Goal: Check status: Check status

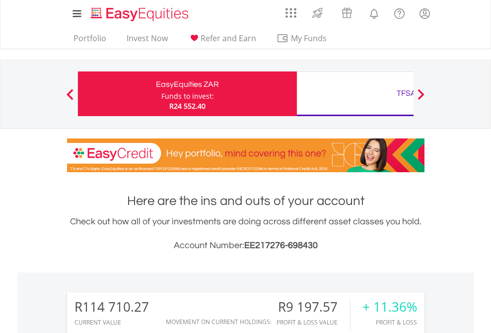
scroll to position [95, 156]
click at [161, 94] on div "Funds to invest:" at bounding box center [187, 96] width 53 height 10
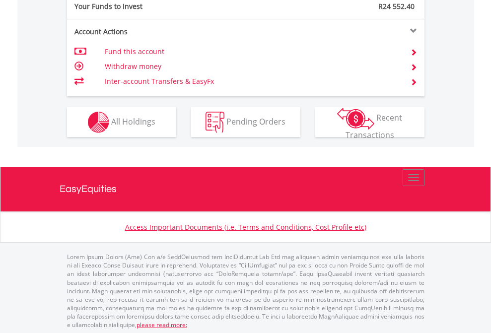
scroll to position [992, 0]
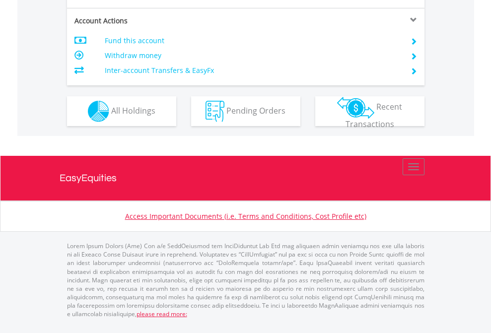
scroll to position [952, 0]
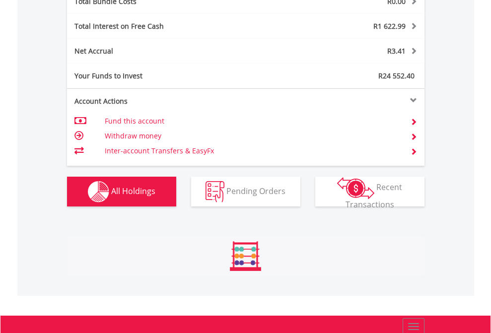
scroll to position [1164, 0]
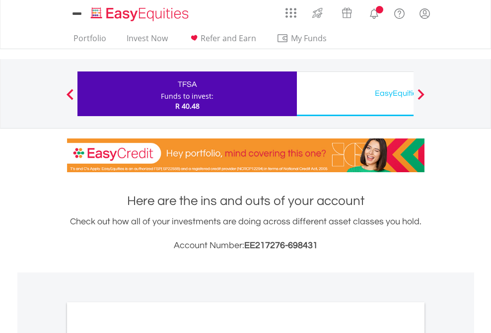
scroll to position [597, 0]
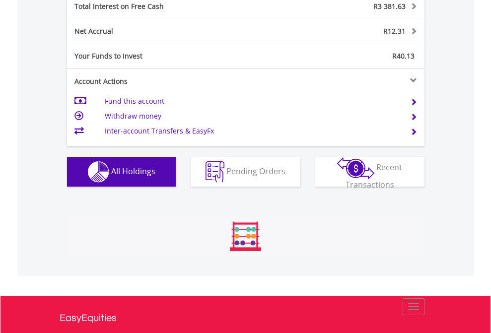
scroll to position [95, 156]
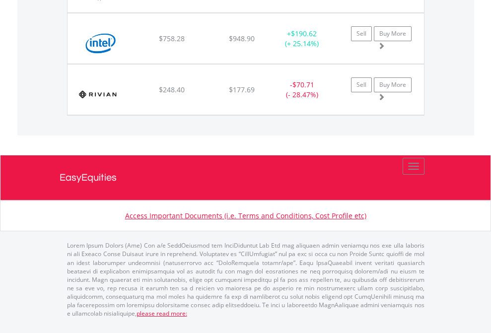
scroll to position [95, 156]
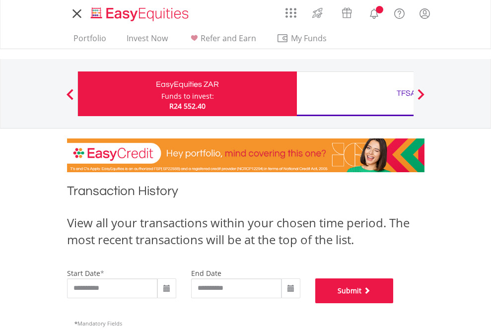
click at [394, 304] on button "Submit" at bounding box center [354, 291] width 78 height 25
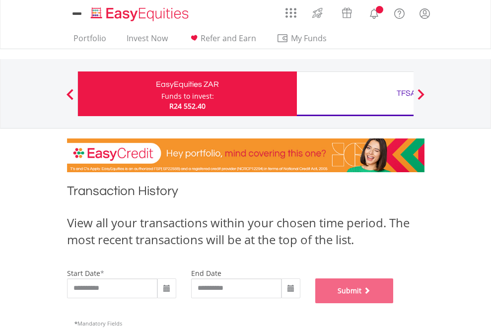
scroll to position [403, 0]
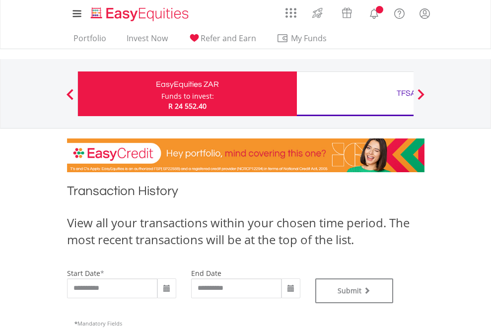
click at [355, 94] on div "TFSA" at bounding box center [406, 93] width 207 height 14
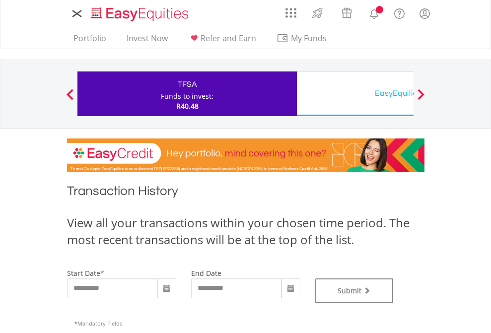
type input "**********"
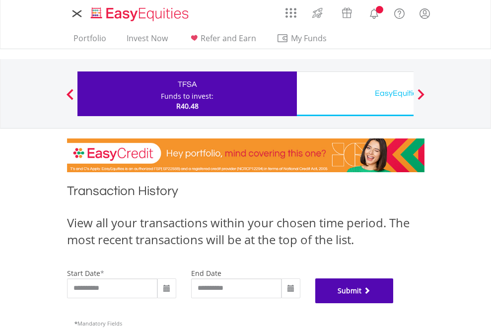
click at [394, 304] on button "Submit" at bounding box center [354, 291] width 78 height 25
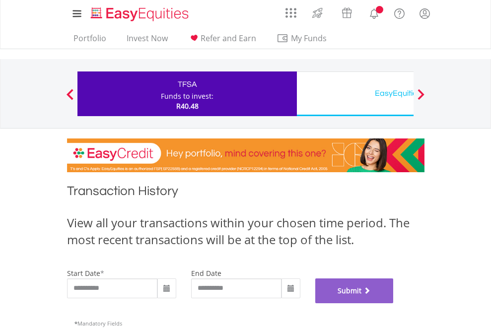
scroll to position [403, 0]
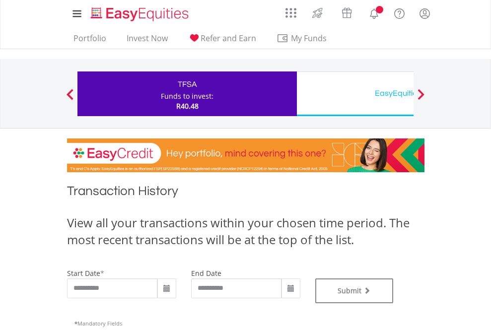
click at [355, 94] on div "EasyEquities USD" at bounding box center [406, 93] width 207 height 14
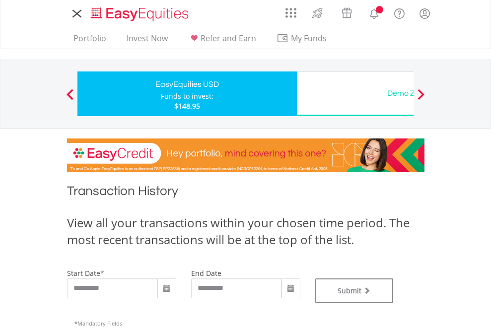
type input "**********"
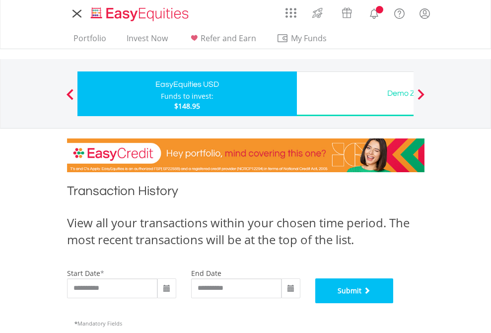
click at [394, 304] on button "Submit" at bounding box center [354, 291] width 78 height 25
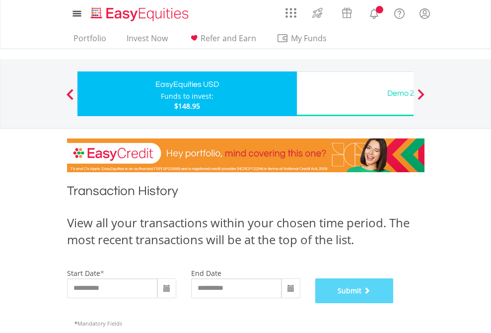
scroll to position [403, 0]
